Goal: Task Accomplishment & Management: Complete application form

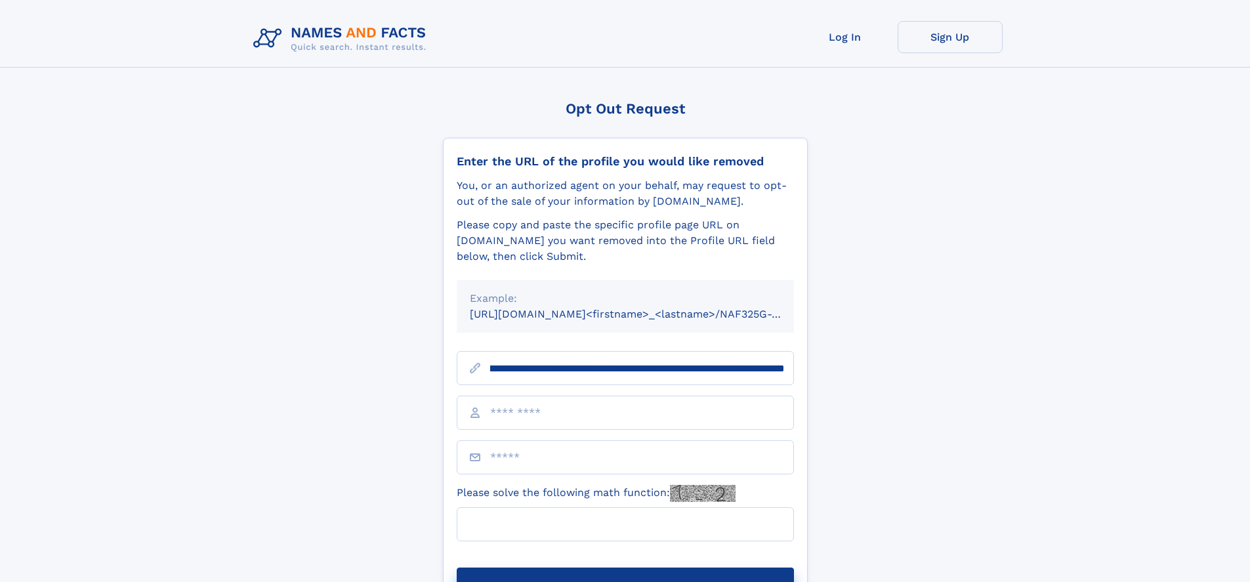
scroll to position [0, 165]
type input "**********"
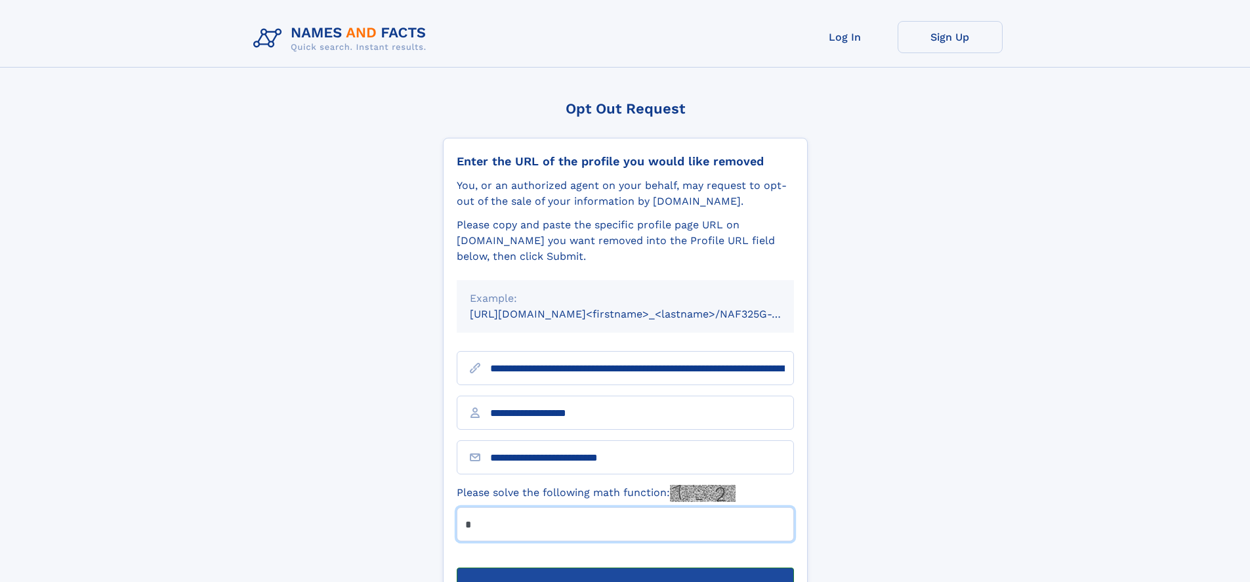
type input "*"
click at [625, 568] on button "Submit Opt Out Request" at bounding box center [625, 589] width 337 height 42
